Goal: Check status: Check status

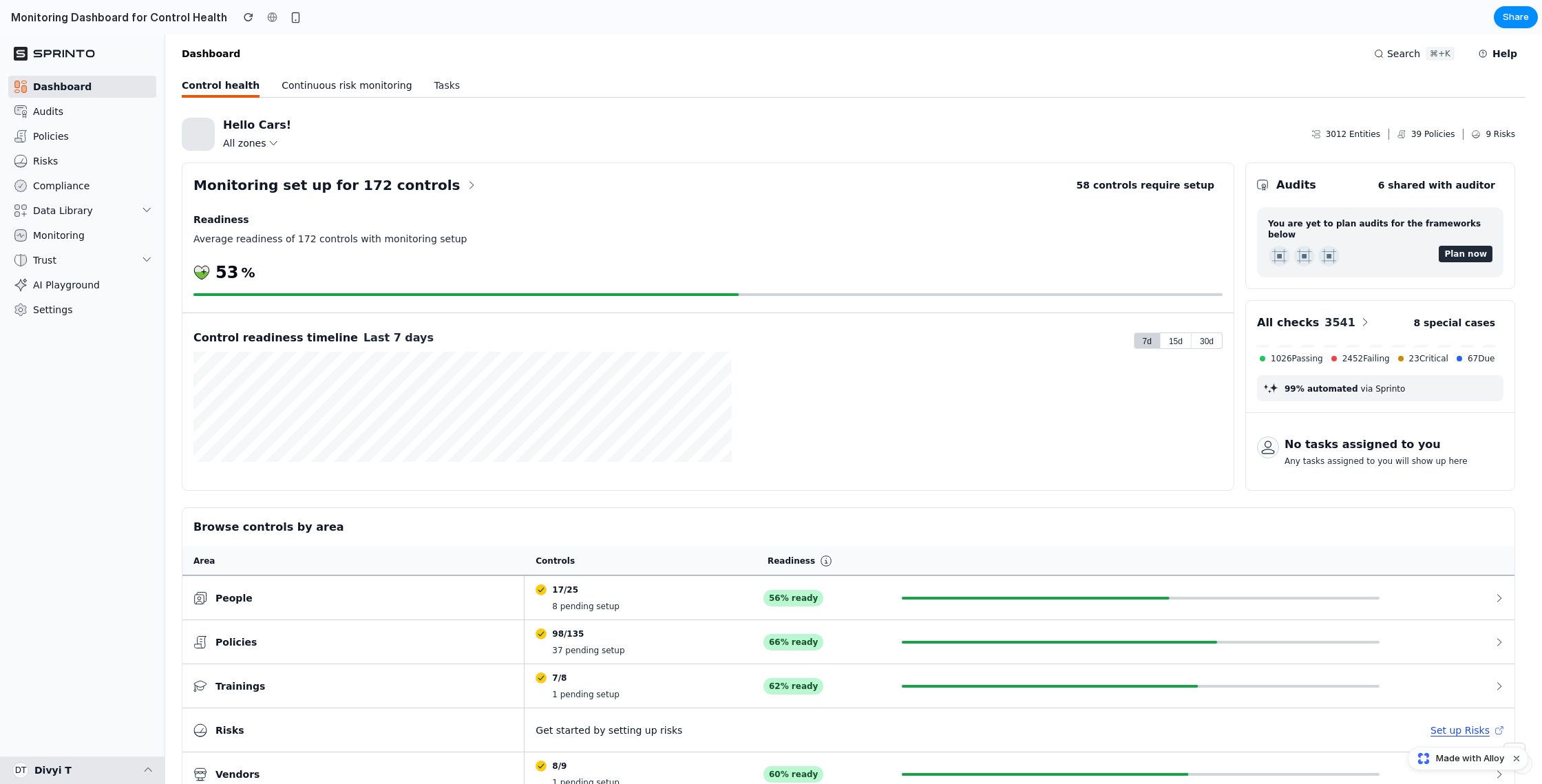
click at [324, 85] on p "Continuous risk monitoring" at bounding box center [346, 85] width 130 height 25
click at [256, 138] on p "All zones" at bounding box center [245, 143] width 43 height 13
click at [1458, 245] on button "Plan now" at bounding box center [1466, 254] width 54 height 16
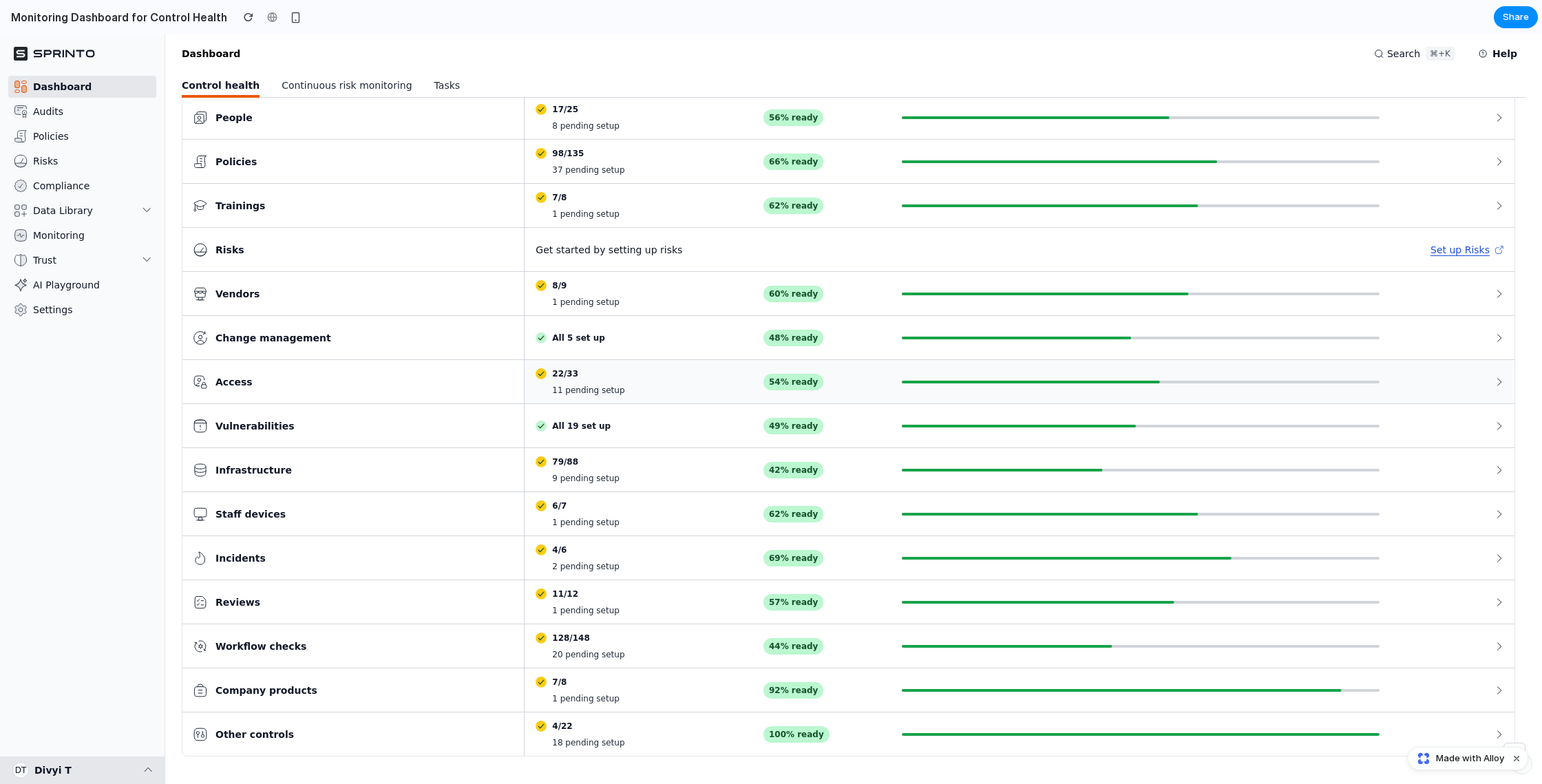
click at [752, 368] on div "22/33 11 pending setup" at bounding box center [638, 381] width 228 height 28
click at [773, 198] on div "62% ready" at bounding box center [793, 206] width 60 height 16
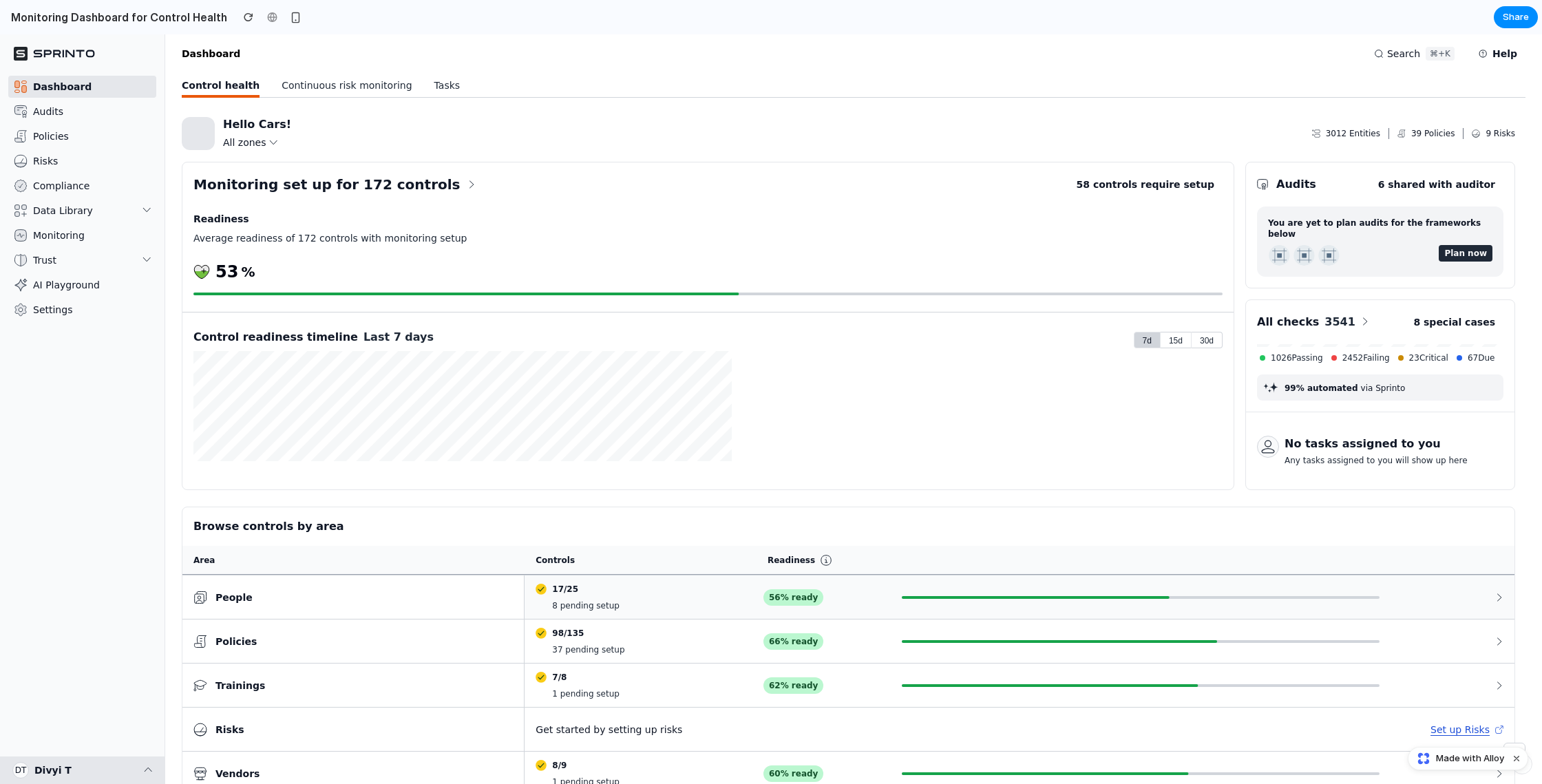
click at [617, 600] on p "8 pending setup" at bounding box center [586, 605] width 67 height 11
